Goal: Task Accomplishment & Management: Use online tool/utility

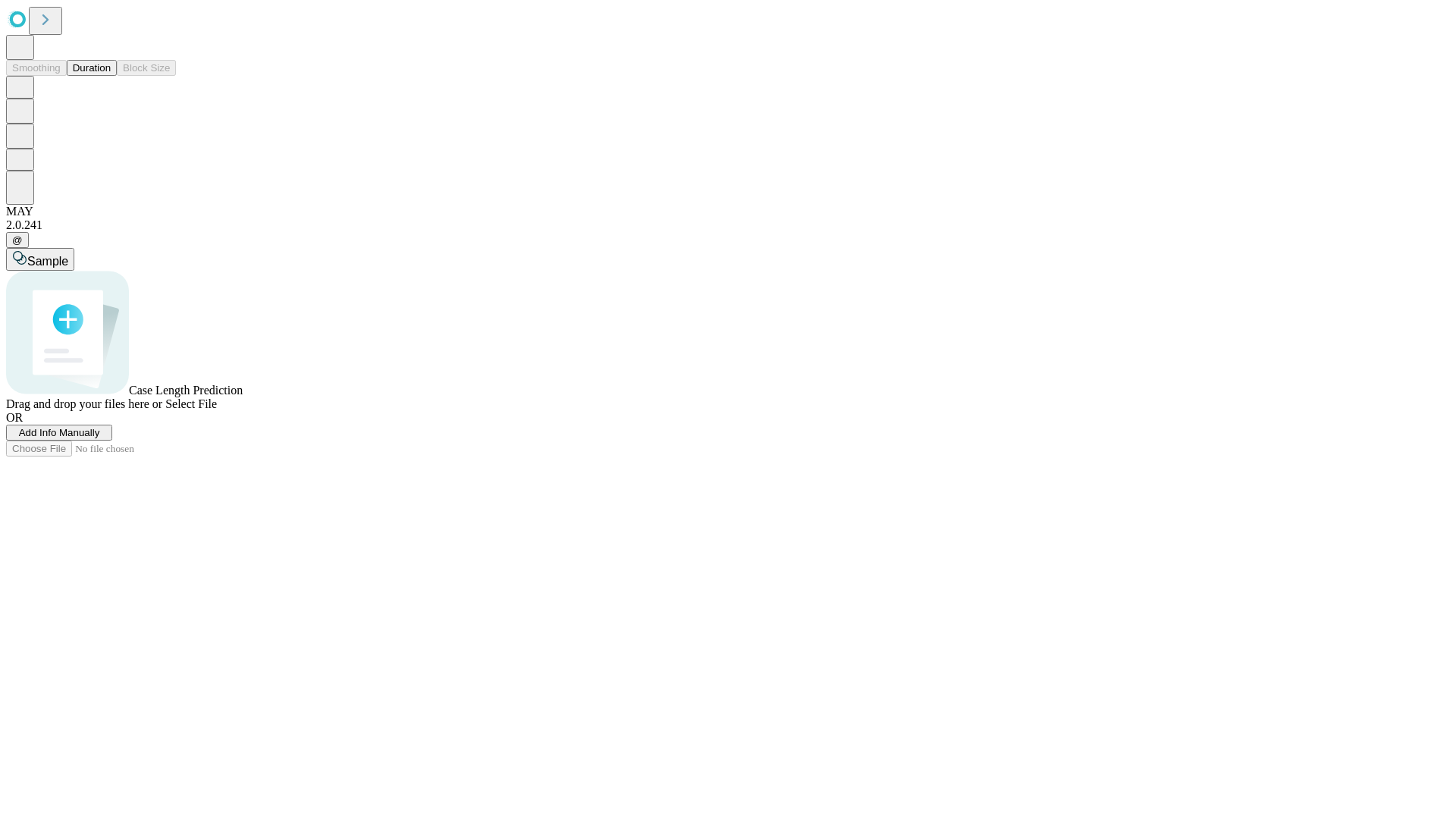
click at [111, 76] on button "Duration" at bounding box center [92, 68] width 50 height 16
click at [217, 410] on span "Select File" at bounding box center [190, 404] width 51 height 13
